Goal: Check status: Verify the current state of an ongoing process or item

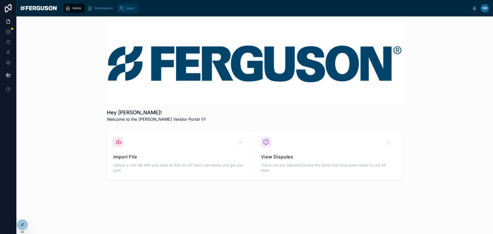
click at [133, 11] on div "Users" at bounding box center [128, 8] width 18 height 8
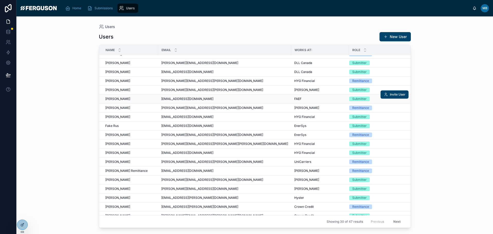
scroll to position [51, 0]
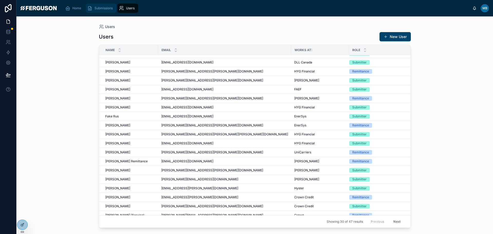
drag, startPoint x: 110, startPoint y: 11, endPoint x: 114, endPoint y: 16, distance: 6.7
click at [110, 11] on div "Submissions" at bounding box center [100, 8] width 27 height 8
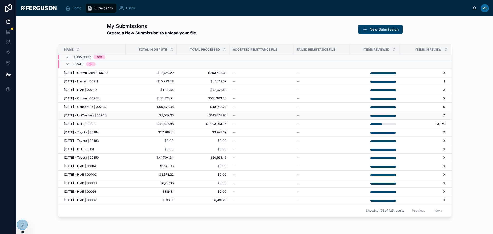
click at [104, 116] on span "[DATE] - UniCarriers | 00205" at bounding box center [85, 115] width 42 height 4
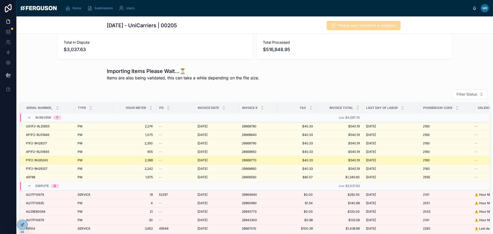
scroll to position [77, 0]
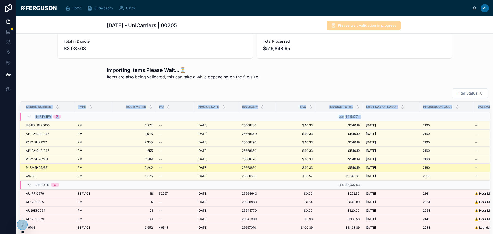
drag, startPoint x: 25, startPoint y: 105, endPoint x: 162, endPoint y: 165, distance: 149.2
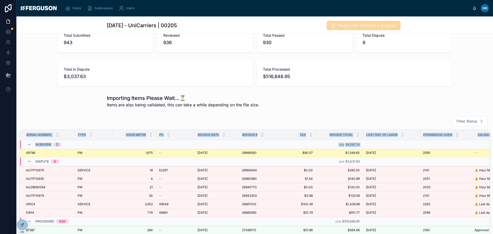
scroll to position [51, 0]
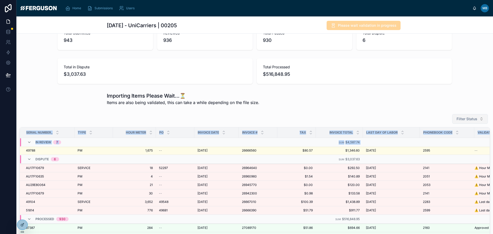
click at [481, 122] on button "Filter Status" at bounding box center [470, 119] width 36 height 10
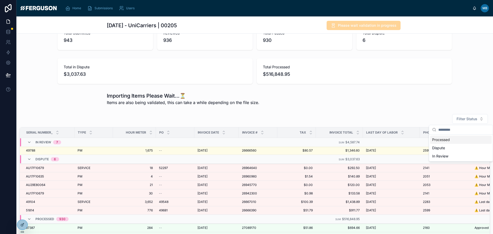
click at [465, 99] on div "Importing Items Please Wait...⏳ Items are also being validated, this can take a…" at bounding box center [254, 98] width 477 height 17
click at [290, 105] on div "Importing Items Please Wait...⏳ Items are also being validated, this can take a…" at bounding box center [255, 98] width 296 height 13
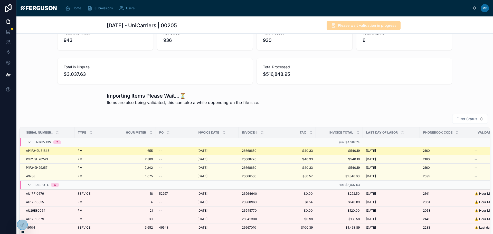
scroll to position [0, 0]
